Goal: Transaction & Acquisition: Book appointment/travel/reservation

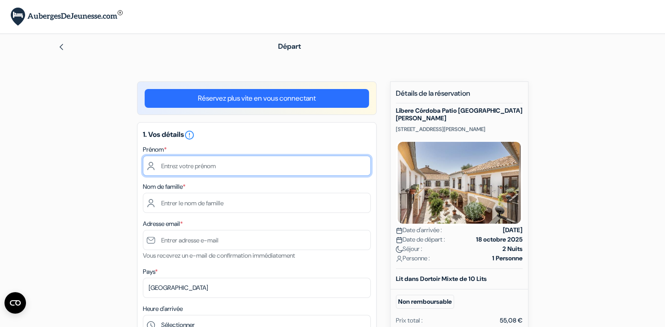
click at [218, 171] on input "text" at bounding box center [257, 166] width 228 height 20
type input "Cosmo"
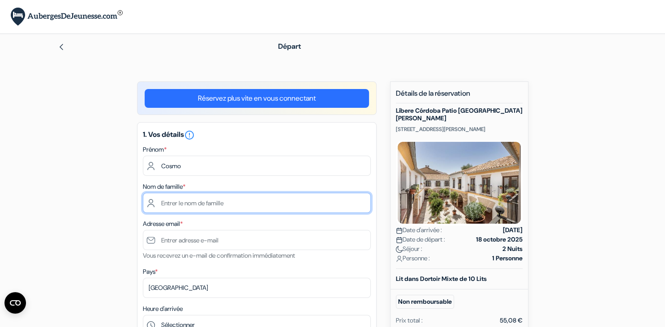
click at [192, 206] on input "text" at bounding box center [257, 203] width 228 height 20
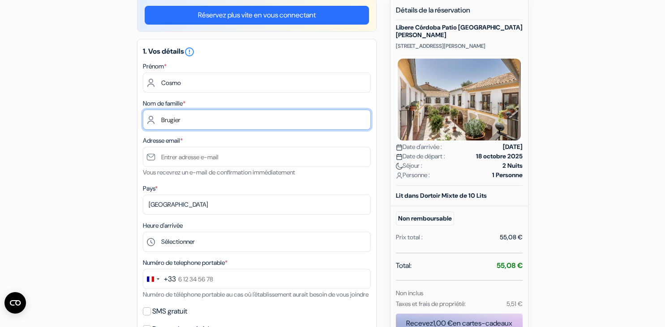
scroll to position [94, 0]
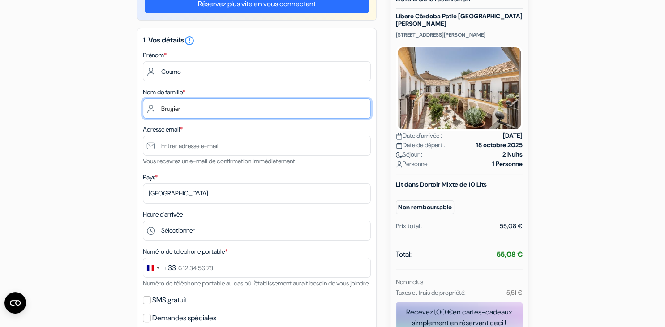
type input "Brugier"
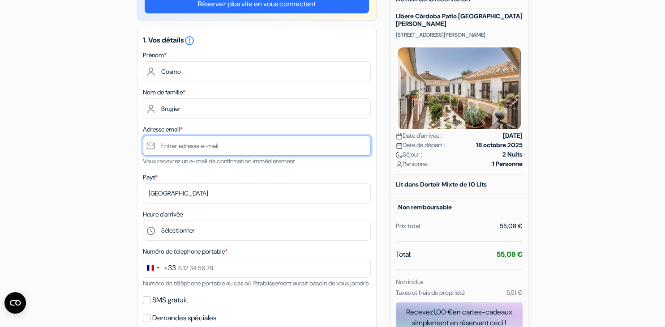
click at [186, 148] on input "text" at bounding box center [257, 146] width 228 height 20
type input "[EMAIL_ADDRESS][DOMAIN_NAME]"
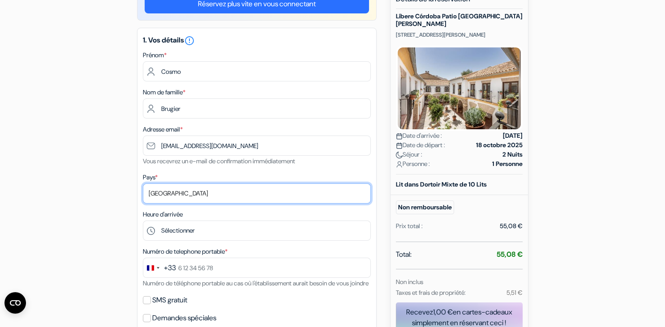
click at [143, 183] on select "Selectionner le pays Abkhazie Afghanistan Afrique du Sud Albanie Algérie Allema…" at bounding box center [257, 193] width 228 height 20
click option "France" at bounding box center [0, 0] width 0 height 0
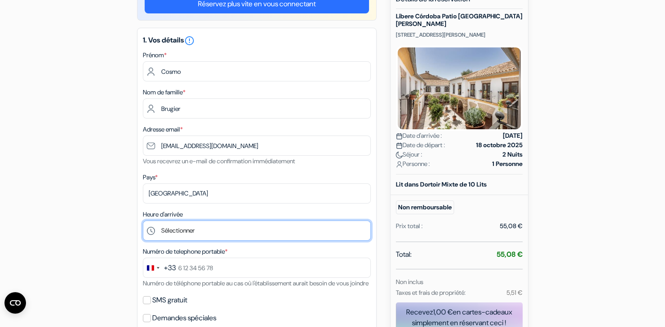
click at [143, 221] on select "Sélectionner 15:00 16:00 17:00 18:00 19:00 20:00 21:00 22:00 23:00 0:00" at bounding box center [257, 231] width 228 height 20
select select "18"
click option "18:00" at bounding box center [0, 0] width 0 height 0
click at [143, 221] on select "Sélectionner 15:00 16:00 17:00 18:00 19:00 20:00 21:00 22:00 23:00 0:00" at bounding box center [257, 231] width 228 height 20
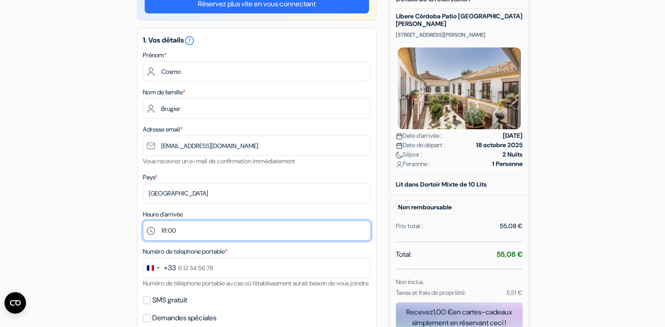
click at [177, 238] on select "Sélectionner 15:00 16:00 17:00 18:00 19:00 20:00 21:00 22:00 23:00 0:00" at bounding box center [257, 231] width 228 height 20
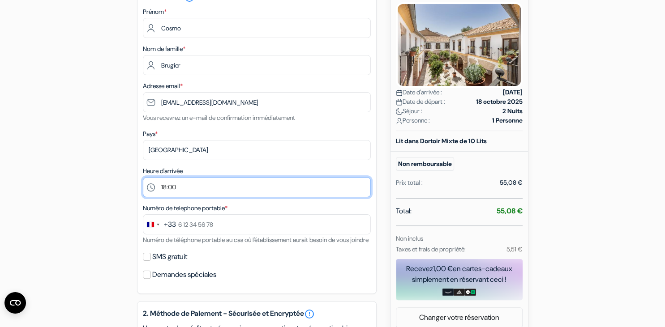
scroll to position [141, 0]
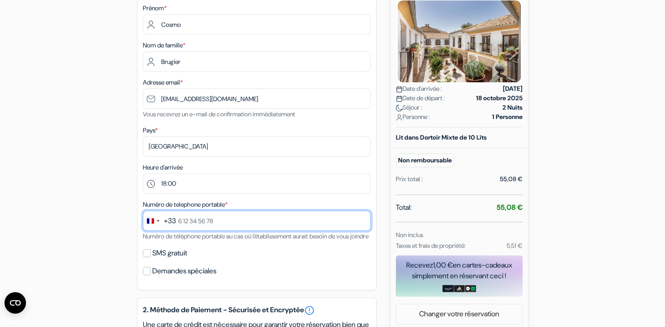
click at [204, 221] on input "text" at bounding box center [257, 221] width 228 height 20
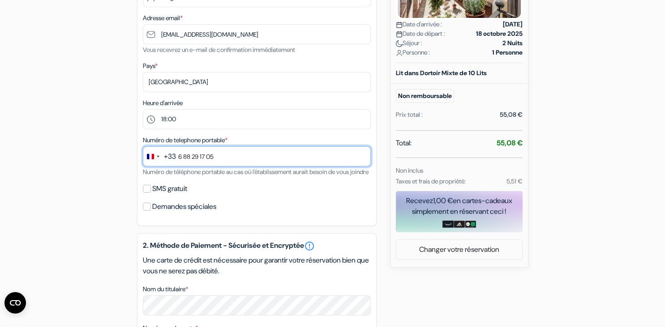
scroll to position [236, 0]
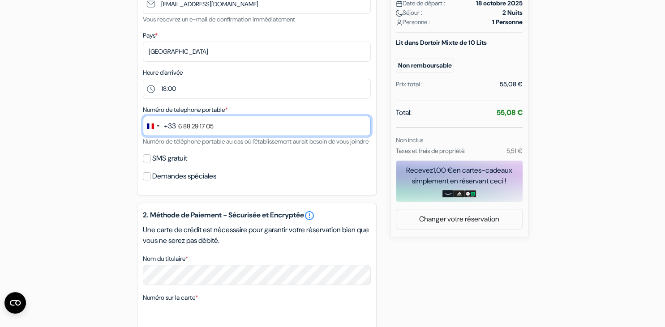
type input "6 88 29 17 05"
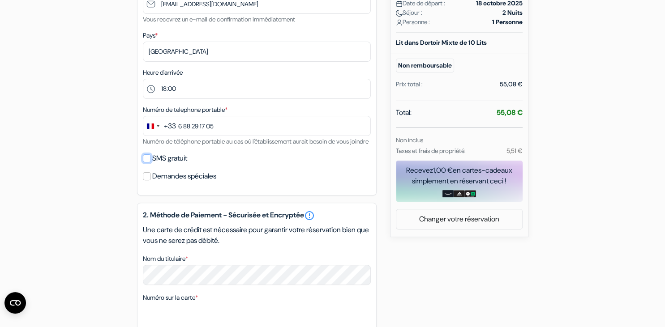
click at [145, 162] on input "SMS gratuit" at bounding box center [147, 158] width 8 height 8
checkbox input "true"
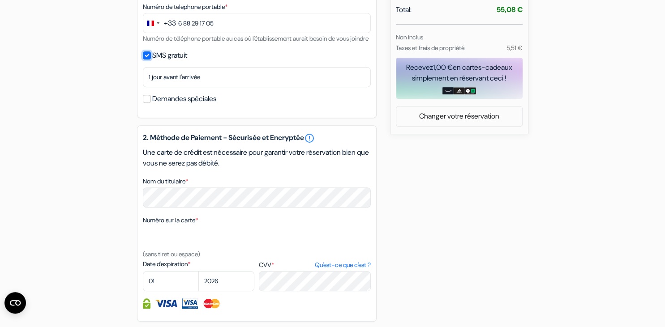
scroll to position [378, 0]
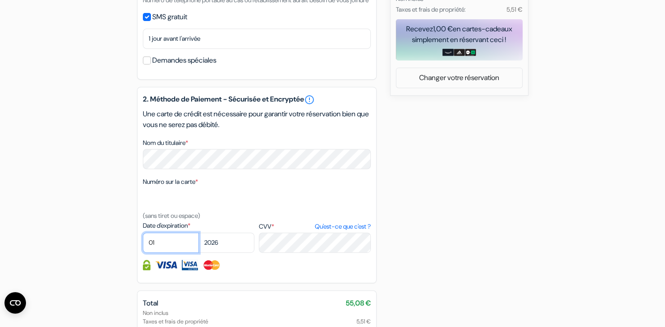
click at [143, 233] on select "01 02 03 04 05 06 07 08 09 10 11 12" at bounding box center [171, 243] width 56 height 20
select select "09"
click option "09" at bounding box center [0, 0] width 0 height 0
click at [198, 233] on select "2025 2026 2027 2028 2029 2030 2031 2032 2033 2034 2035 2036 2037 2038 2039 2040…" at bounding box center [226, 243] width 56 height 20
select select "2028"
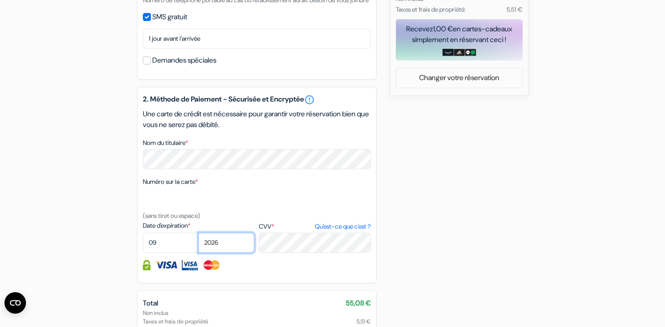
click option "2028" at bounding box center [0, 0] width 0 height 0
click at [312, 265] on div "2. Méthode de Paiement - Sécurisée et Encryptée error_outline Une carte de créd…" at bounding box center [256, 185] width 239 height 196
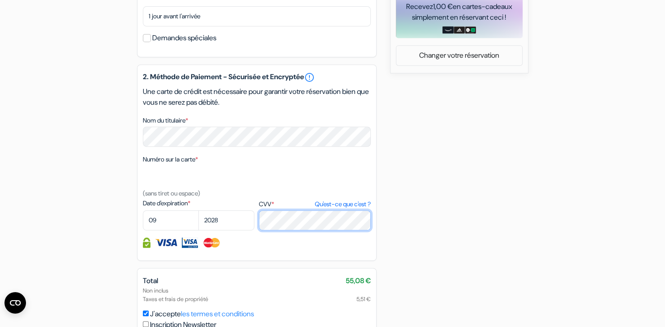
scroll to position [482, 0]
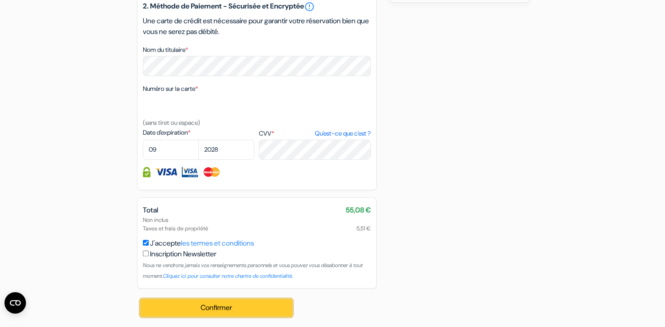
click at [237, 311] on button "Confirmer Loading..." at bounding box center [217, 307] width 152 height 17
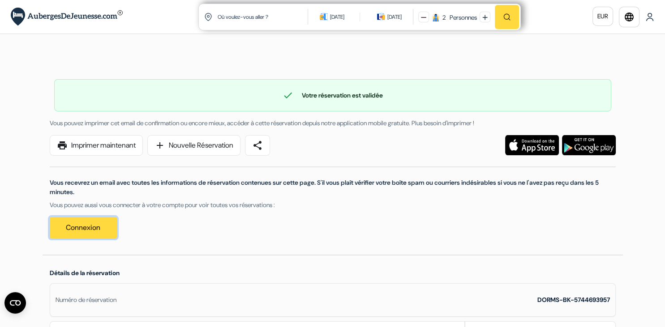
click at [102, 228] on link "Connexion" at bounding box center [83, 227] width 67 height 21
